Goal: Task Accomplishment & Management: Complete application form

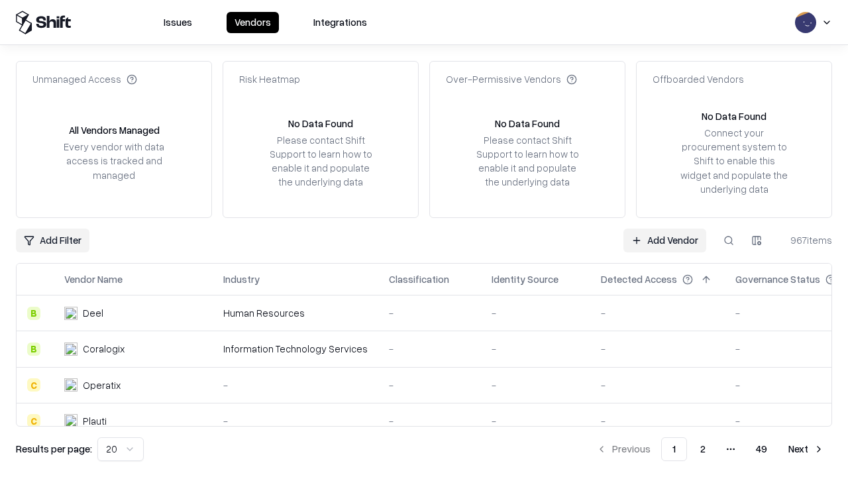
click at [664, 240] on link "Add Vendor" at bounding box center [664, 240] width 83 height 24
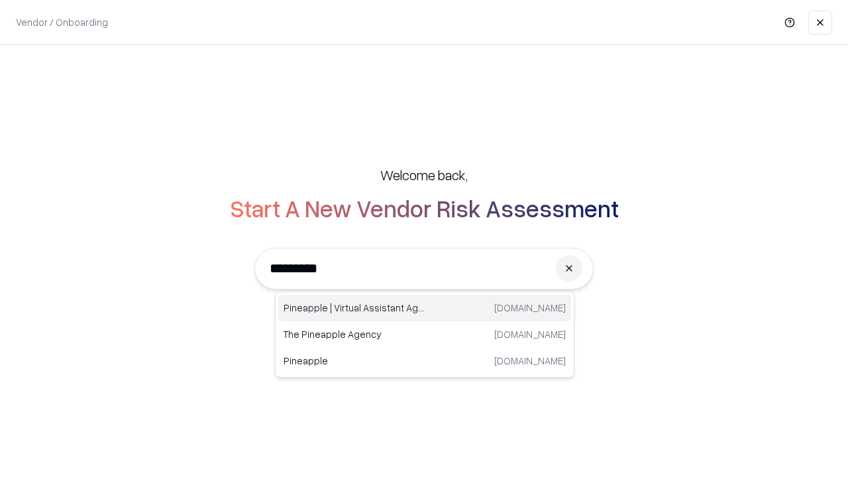
click at [425, 308] on div "Pineapple | Virtual Assistant Agency [DOMAIN_NAME]" at bounding box center [424, 308] width 293 height 26
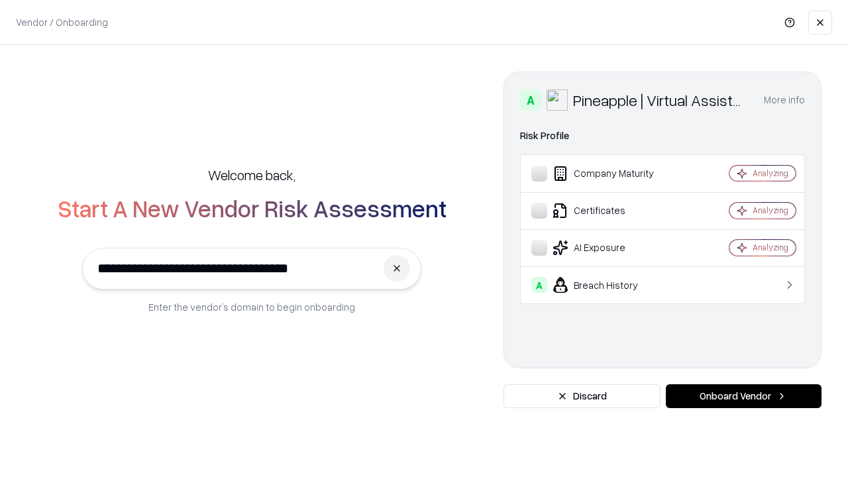
type input "**********"
click at [743, 396] on button "Onboard Vendor" at bounding box center [744, 396] width 156 height 24
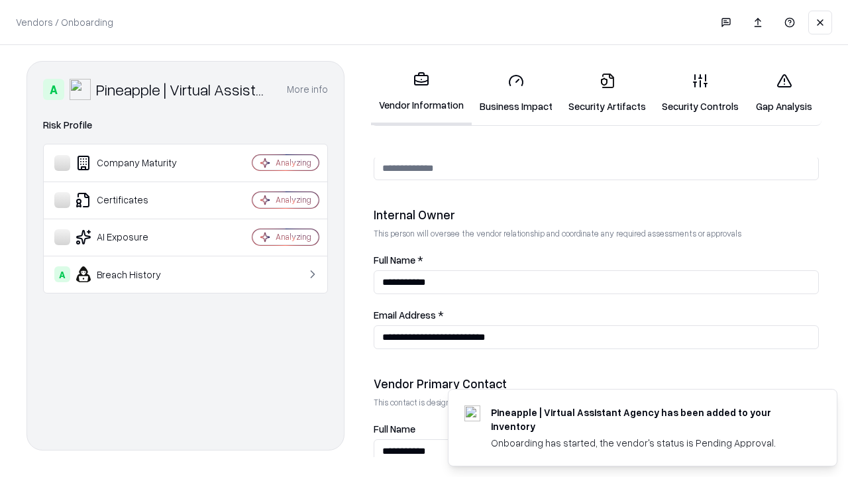
scroll to position [686, 0]
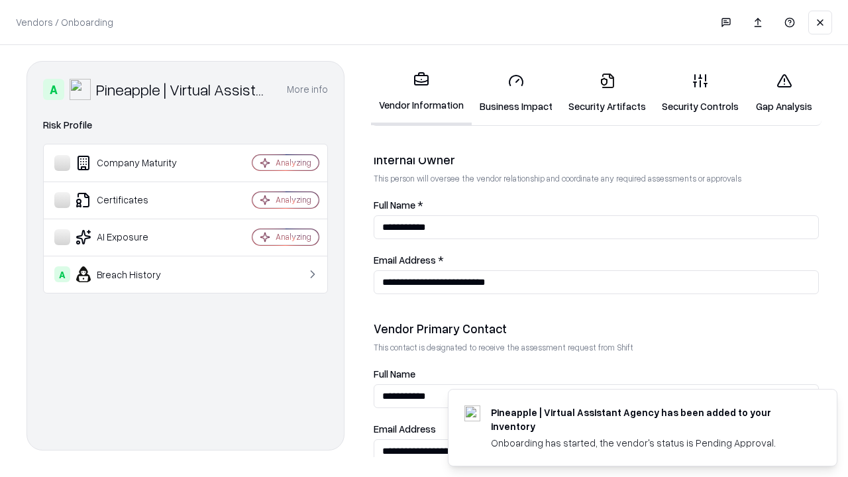
click at [516, 93] on link "Business Impact" at bounding box center [516, 93] width 89 height 62
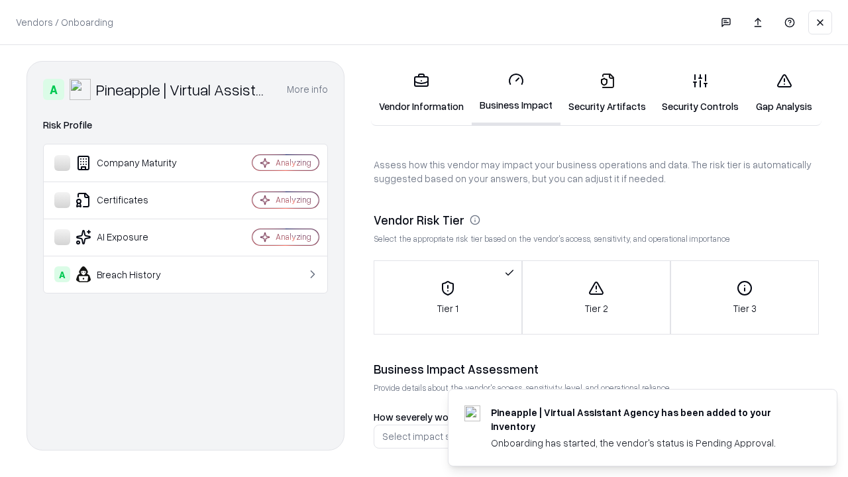
click at [784, 93] on link "Gap Analysis" at bounding box center [783, 93] width 75 height 62
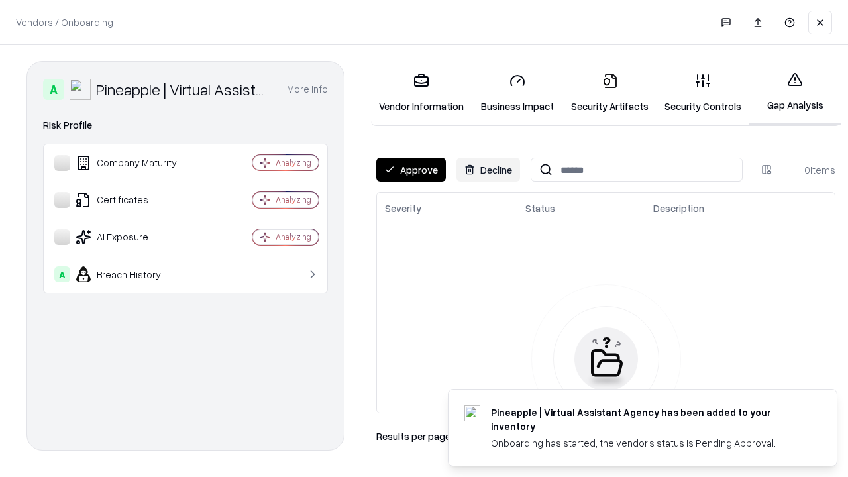
click at [411, 170] on button "Approve" at bounding box center [411, 170] width 70 height 24
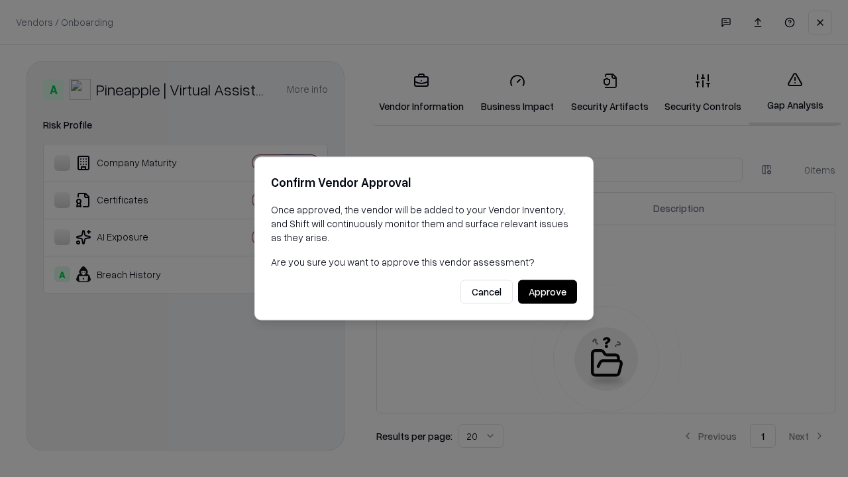
click at [547, 291] on button "Approve" at bounding box center [547, 292] width 59 height 24
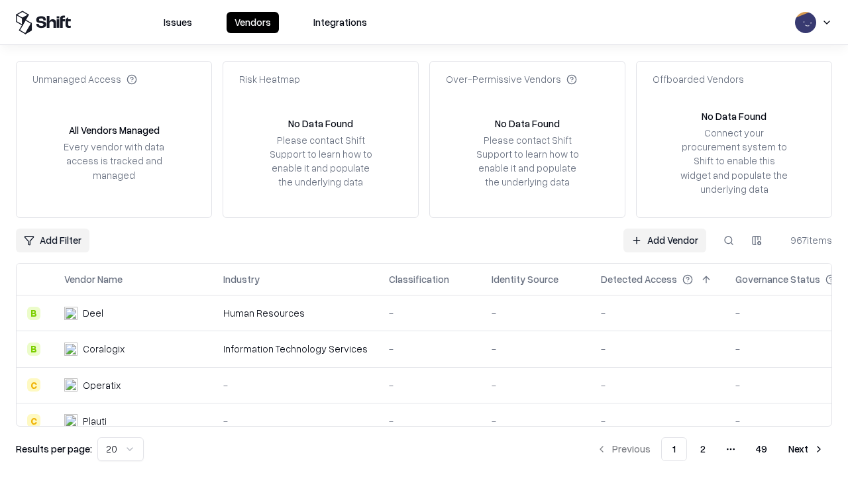
type input "**********"
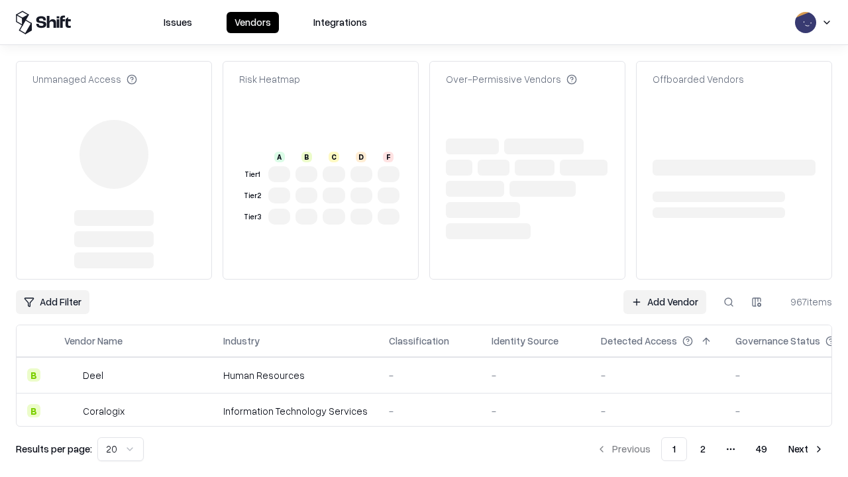
click at [664, 290] on link "Add Vendor" at bounding box center [664, 302] width 83 height 24
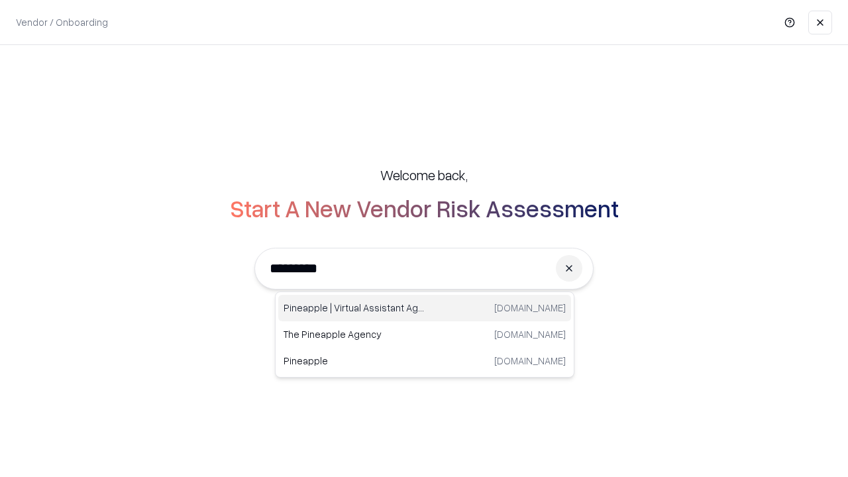
click at [425, 308] on div "Pineapple | Virtual Assistant Agency [DOMAIN_NAME]" at bounding box center [424, 308] width 293 height 26
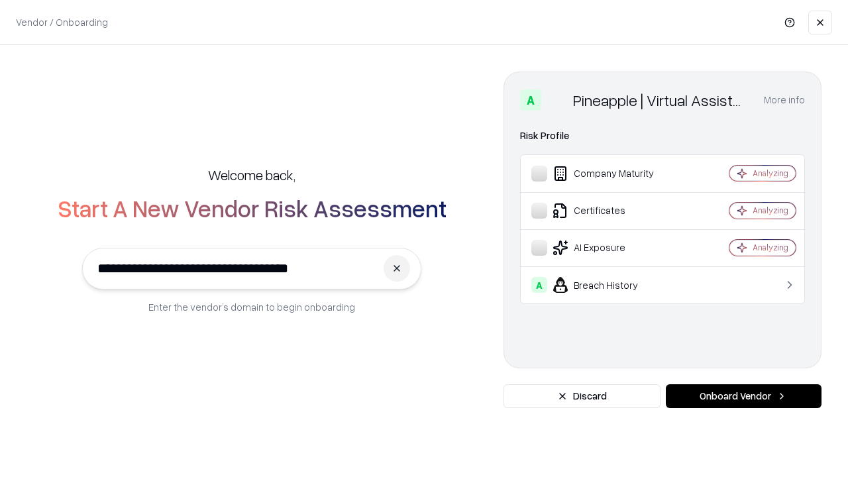
type input "**********"
click at [743, 396] on button "Onboard Vendor" at bounding box center [744, 396] width 156 height 24
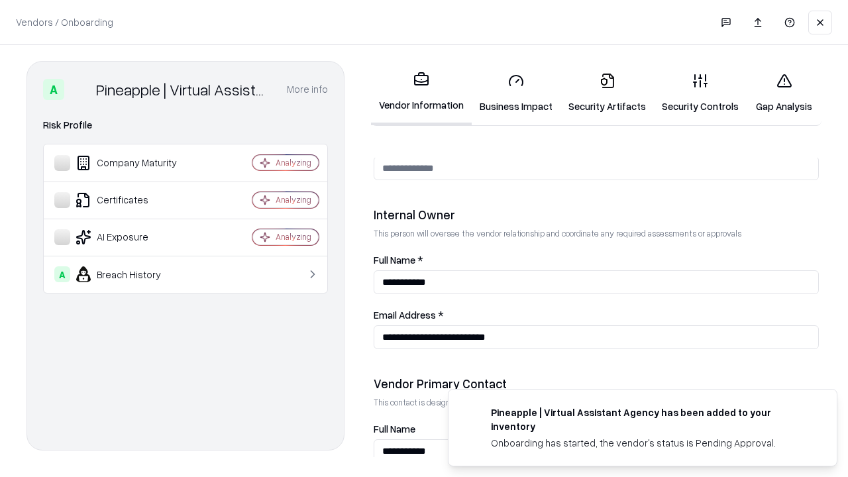
scroll to position [686, 0]
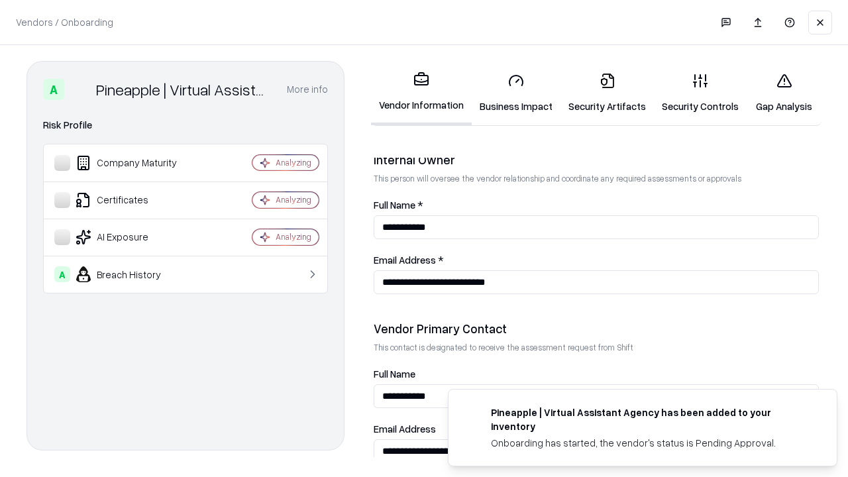
click at [784, 93] on link "Gap Analysis" at bounding box center [783, 93] width 75 height 62
